Goal: Task Accomplishment & Management: Complete application form

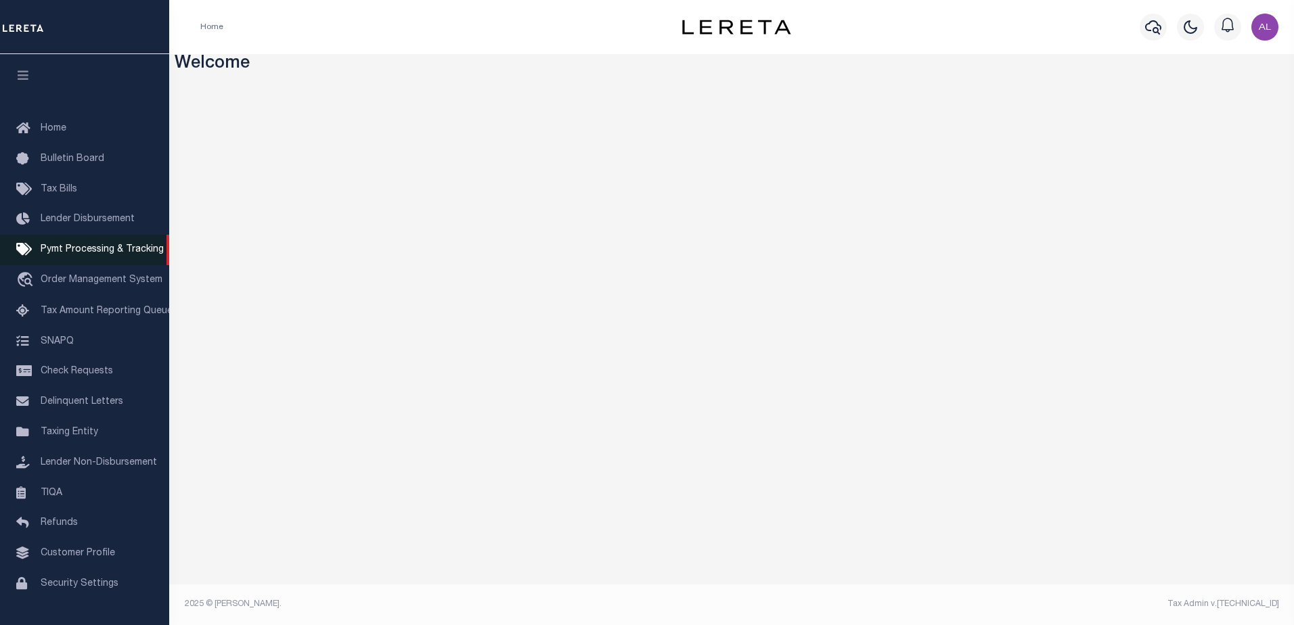
click at [95, 251] on span "Pymt Processing & Tracking" at bounding box center [102, 249] width 123 height 9
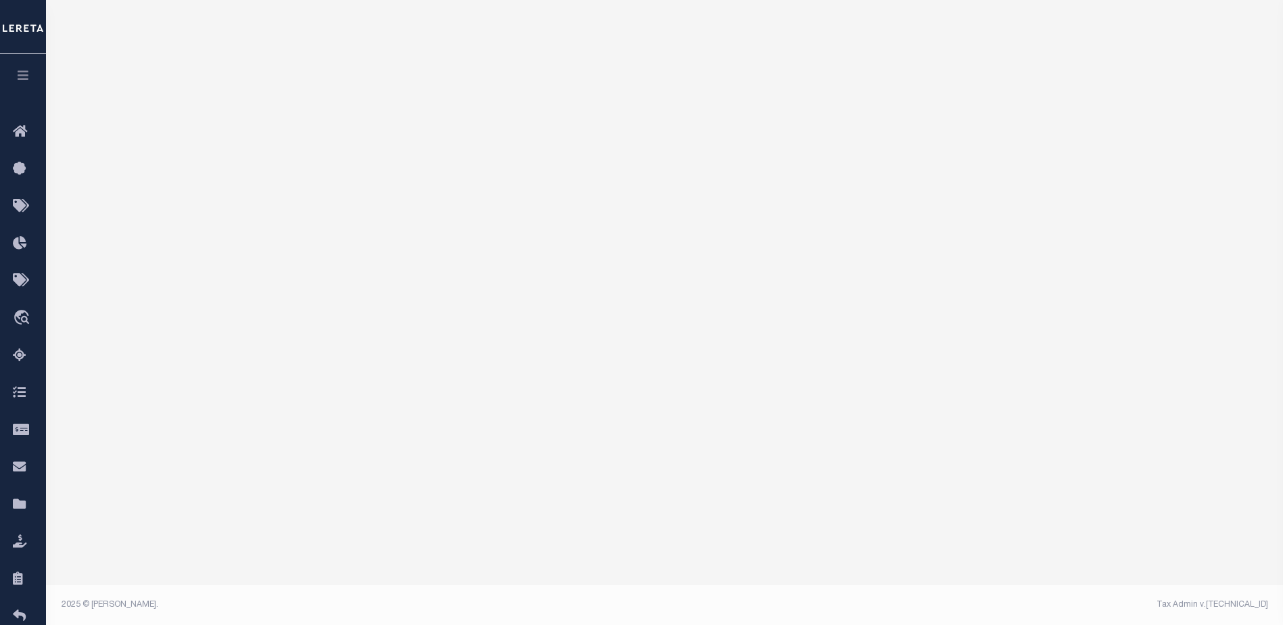
scroll to position [92, 0]
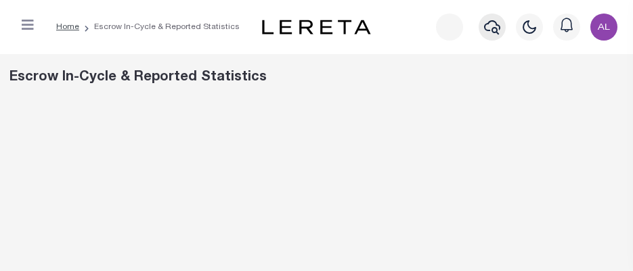
click at [492, 26] on icon "button" at bounding box center [492, 27] width 16 height 16
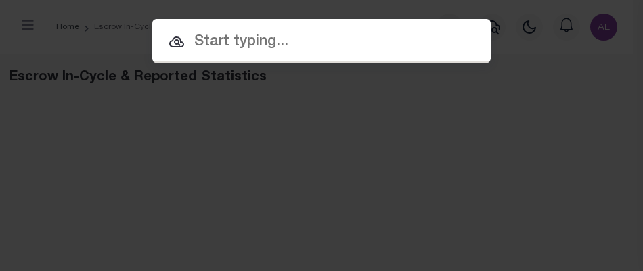
click at [214, 35] on input "text" at bounding box center [321, 42] width 338 height 24
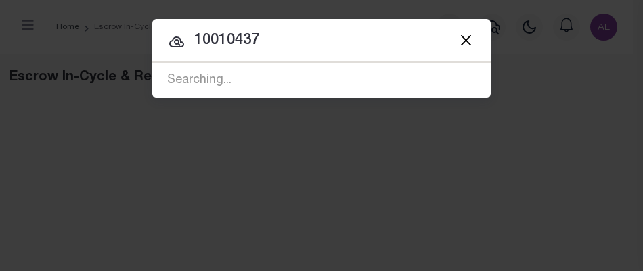
type input "10010437"
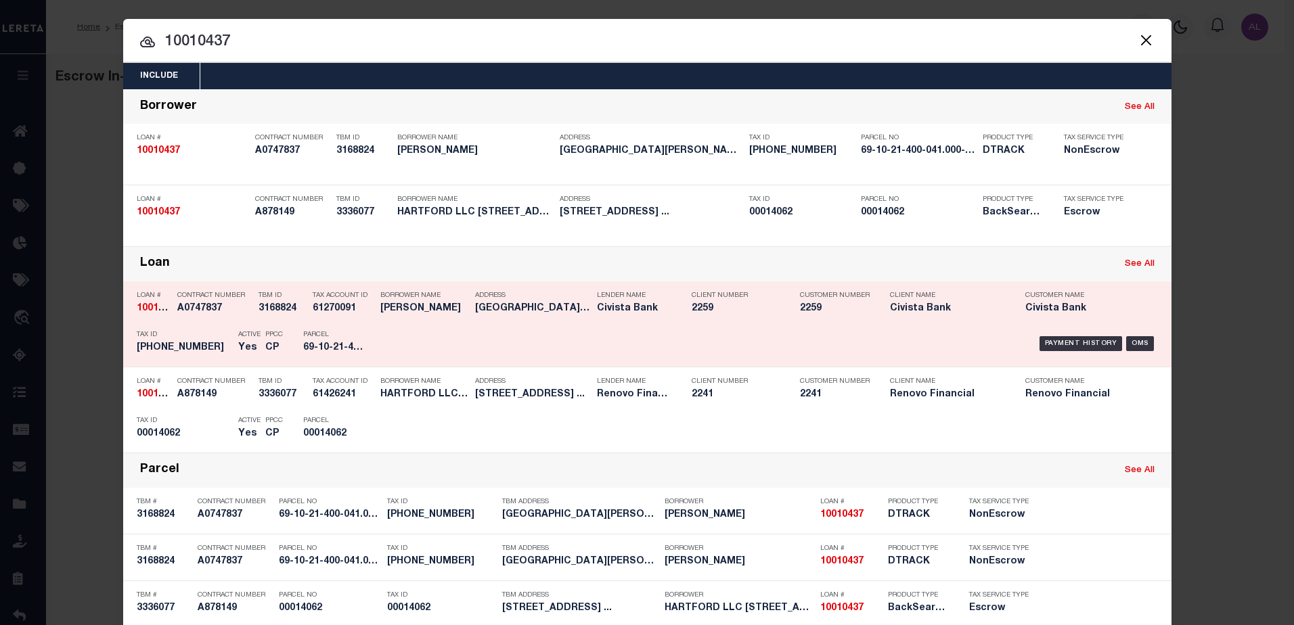
drag, startPoint x: 1135, startPoint y: 237, endPoint x: 1128, endPoint y: 234, distance: 8.2
click at [1133, 235] on div "OMS" at bounding box center [1140, 235] width 28 height 15
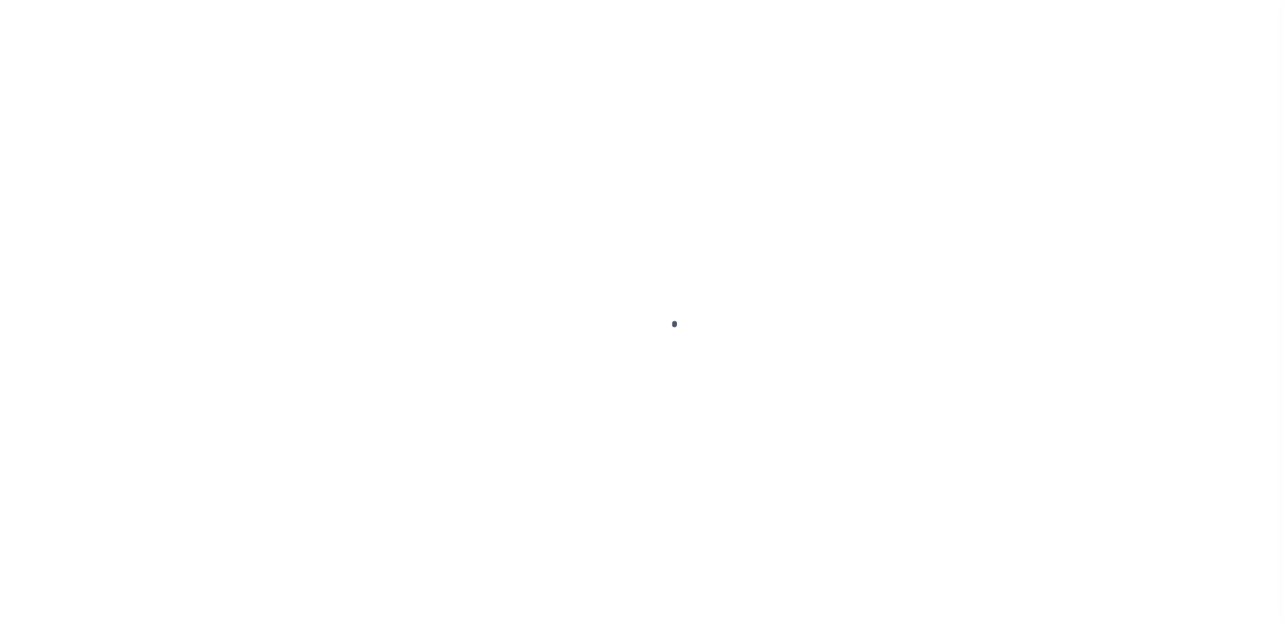
type input "10010437"
type input "HARTFORD LLC 294 EAST"
select select
type input "[STREET_ADDRESS]"
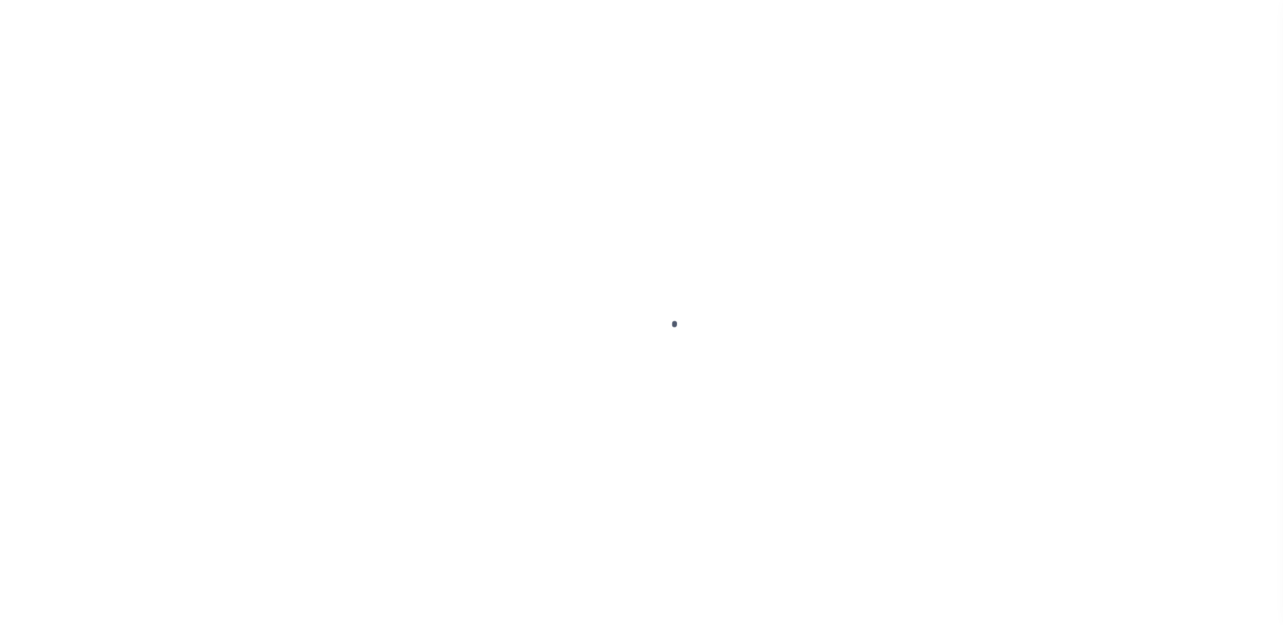
type input "[GEOGRAPHIC_DATA],[GEOGRAPHIC_DATA],11219"
select select "10"
select select "Escrow"
select select "25067"
type input "[STREET_ADDRESS]"
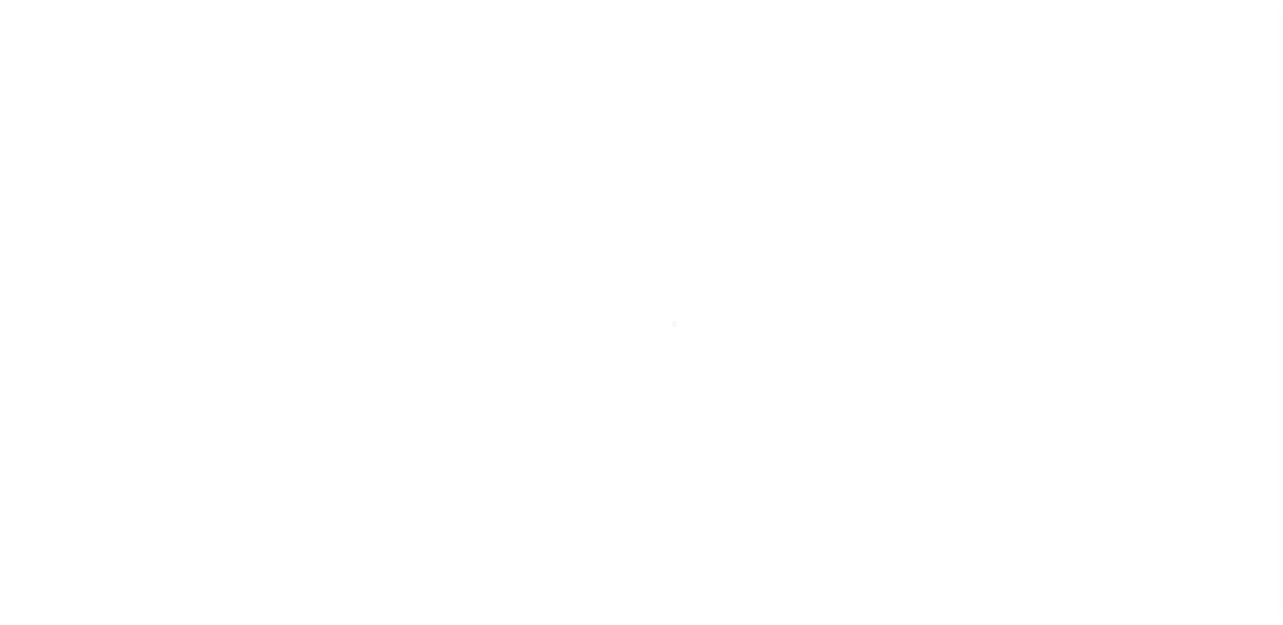
type input "00014062"
type input "[GEOGRAPHIC_DATA] 061082431"
type input "a0kUS0000018AzJ"
type input "CT"
select select
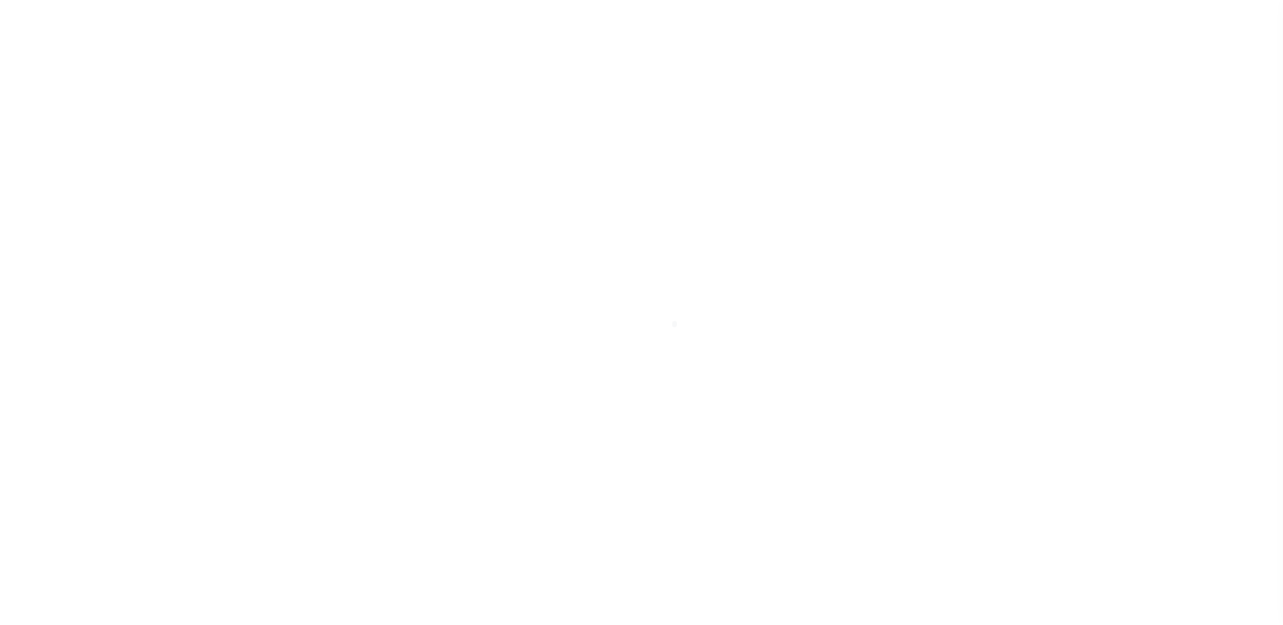
select select
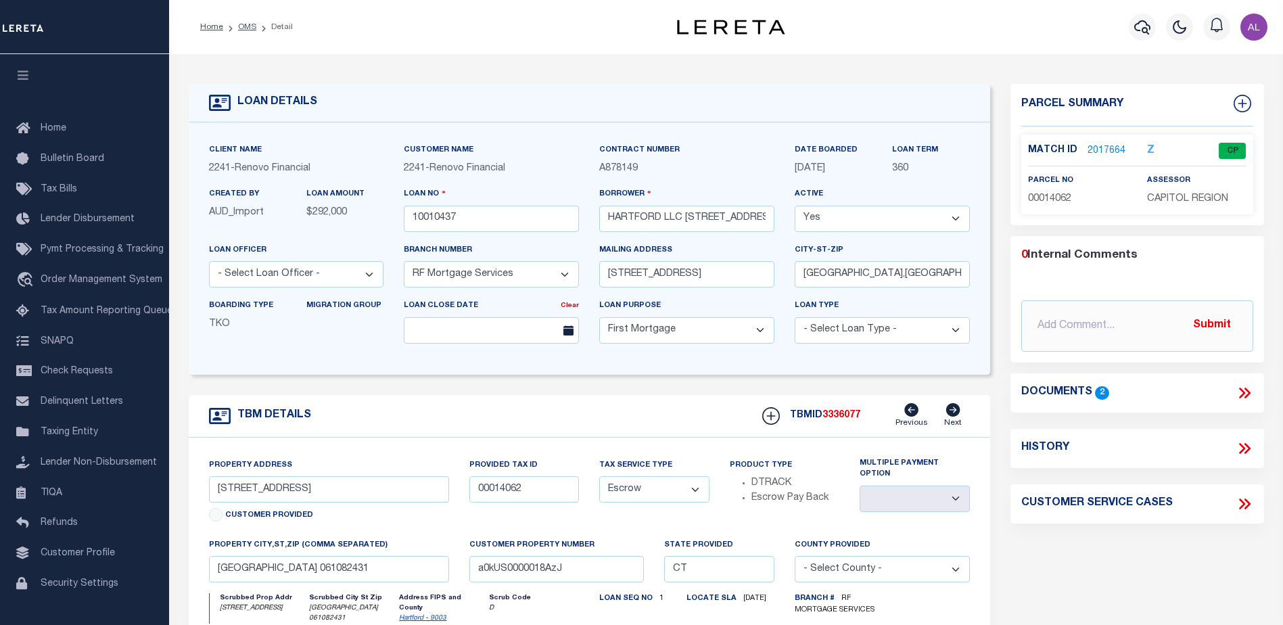
click at [1084, 147] on label "Match ID" at bounding box center [1058, 150] width 60 height 14
click at [1099, 147] on link "2017664" at bounding box center [1107, 151] width 38 height 14
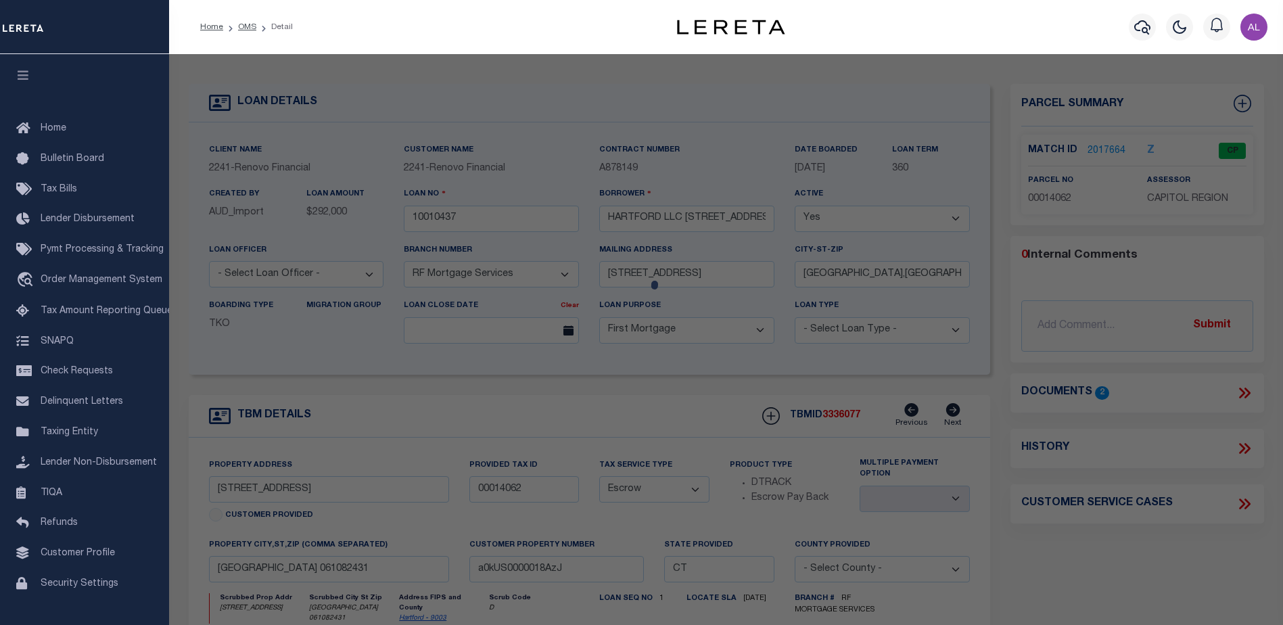
checkbox input "false"
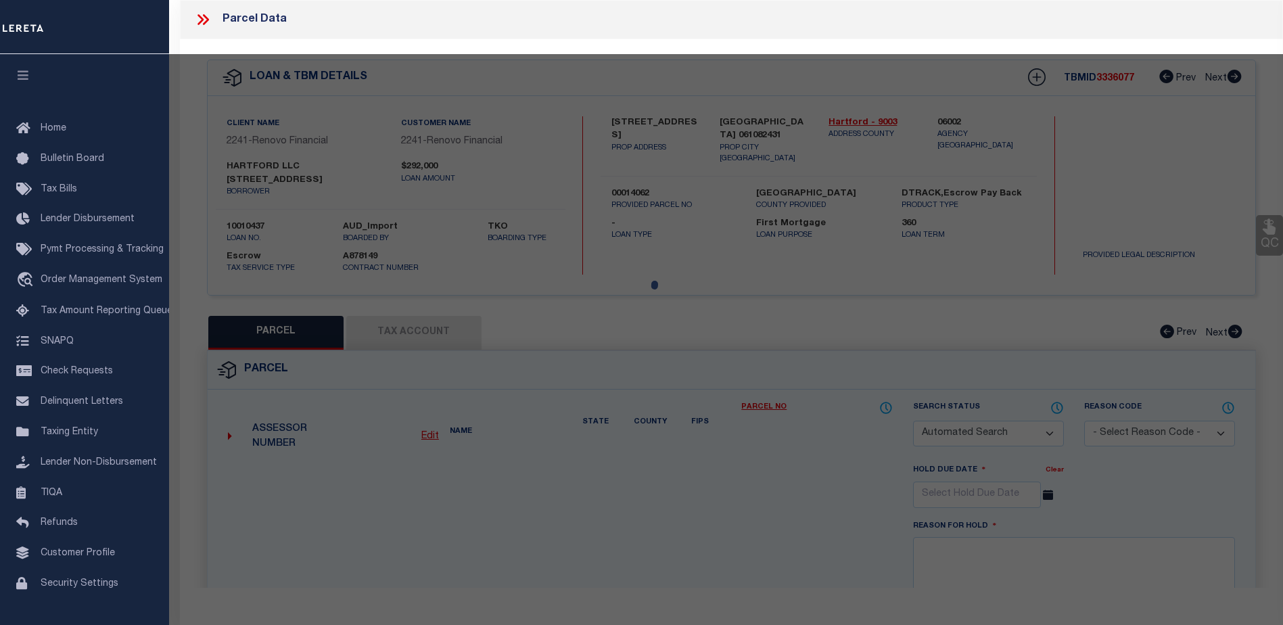
select select "CP"
type input "294 EAST HARTFORD LLC"
select select "AGW"
select select "ADD"
type input "294 TOLLAND ST"
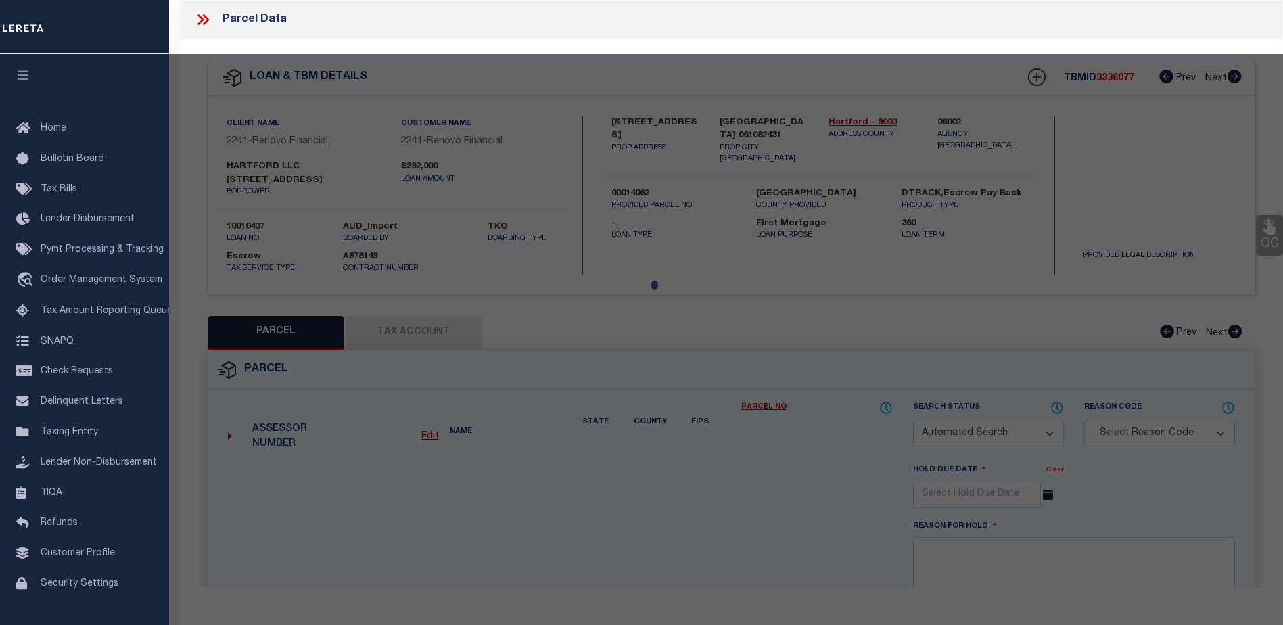
checkbox input "false"
type input "EAST HARTFORD CT"
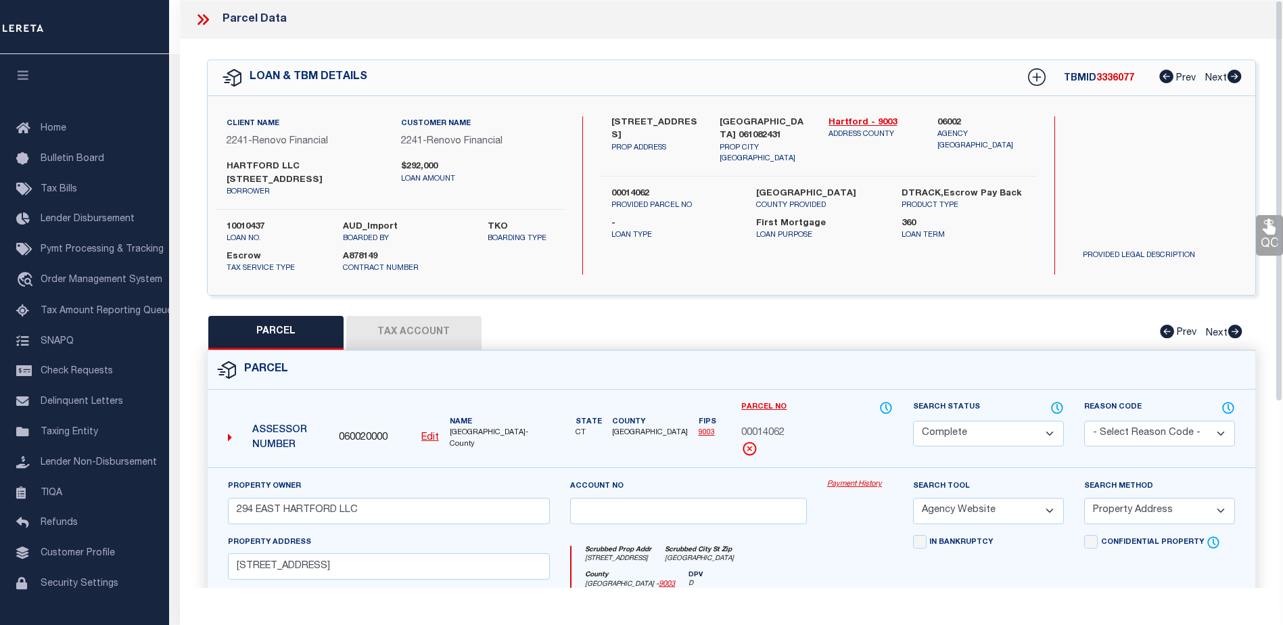
click at [850, 479] on link "Payment History" at bounding box center [860, 485] width 66 height 12
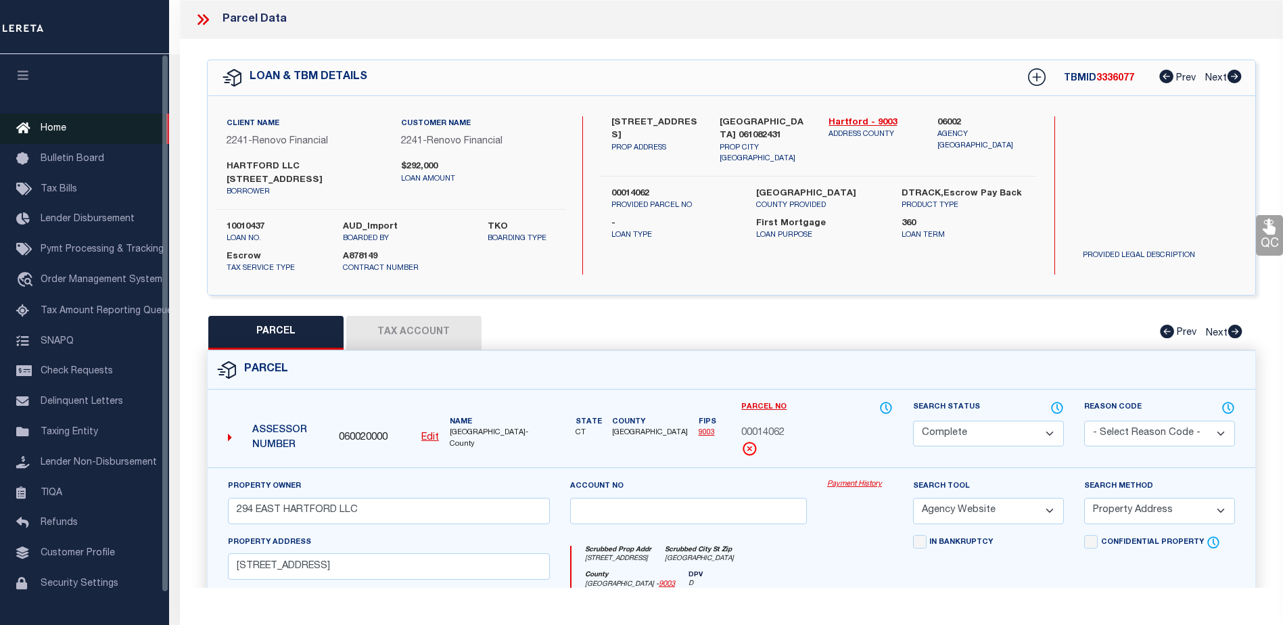
drag, startPoint x: 58, startPoint y: 130, endPoint x: 62, endPoint y: 123, distance: 8.3
click at [58, 130] on span "Home" at bounding box center [54, 128] width 26 height 9
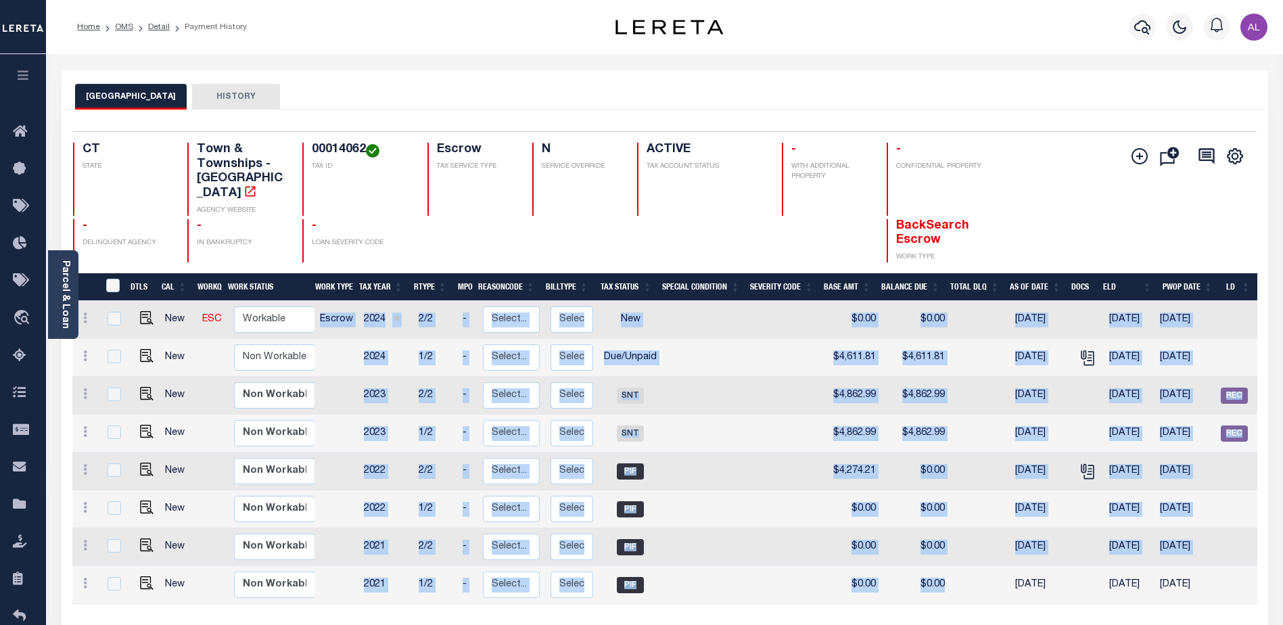
drag, startPoint x: 938, startPoint y: 589, endPoint x: 1106, endPoint y: 594, distance: 167.9
click at [1106, 594] on div "DTLS CAL WorkQ Work Status Work Type Tax Year RType MPO ReasonCode BillType Tax…" at bounding box center [664, 452] width 1185 height 303
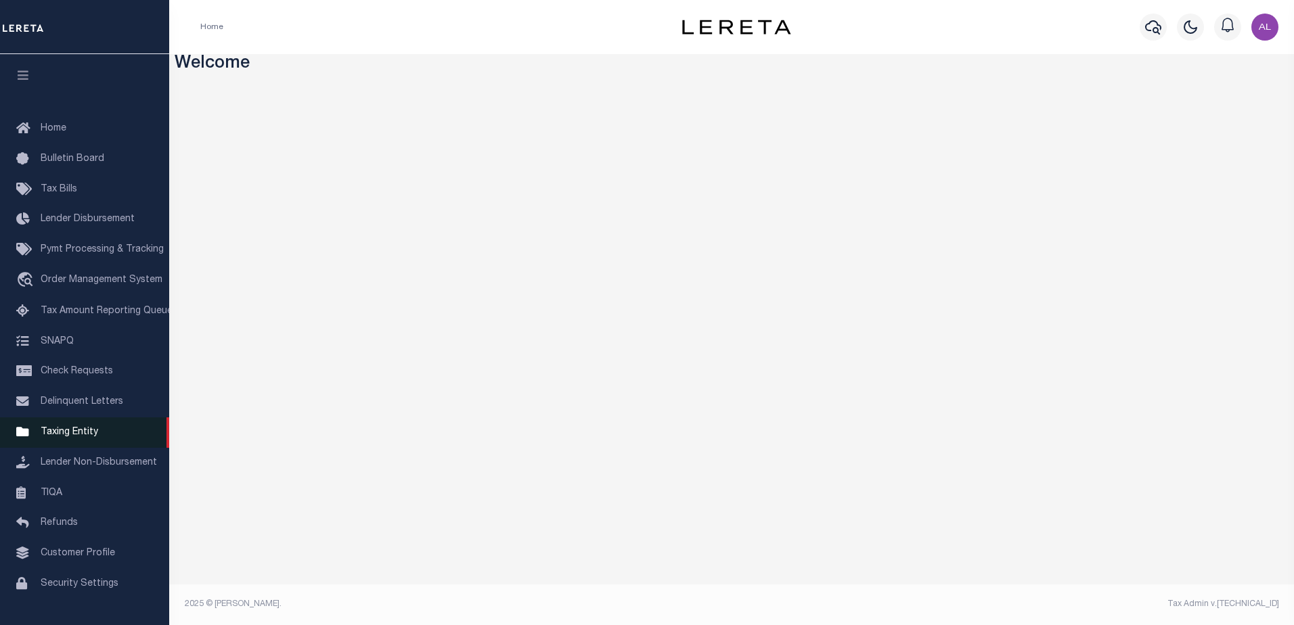
click at [78, 437] on span "Taxing Entity" at bounding box center [70, 432] width 58 height 9
